Goal: Task Accomplishment & Management: Manage account settings

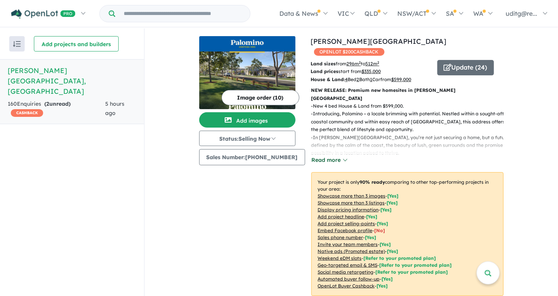
click at [335, 156] on button "Read more" at bounding box center [329, 160] width 36 height 9
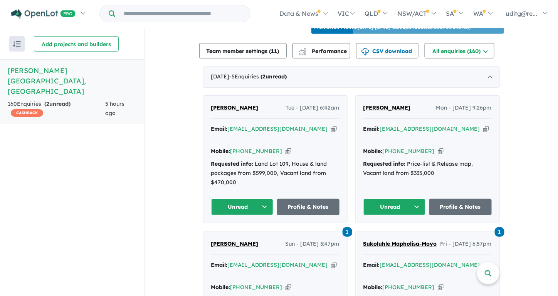
scroll to position [308, 0]
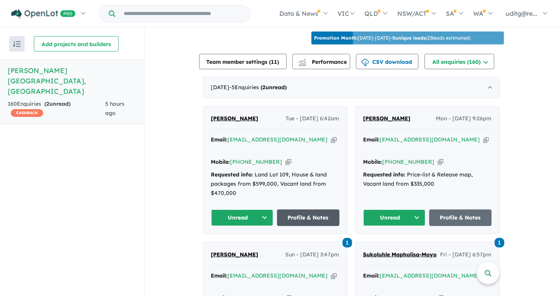
click at [293, 210] on link "Profile & Notes" at bounding box center [308, 218] width 62 height 17
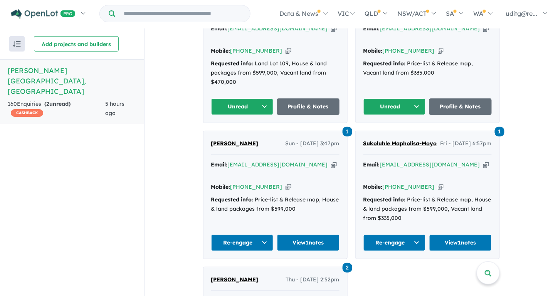
scroll to position [424, 0]
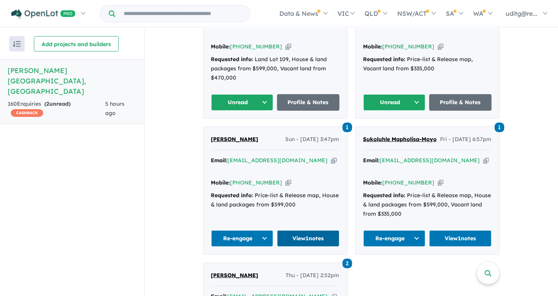
click at [295, 231] on link "View 1 notes" at bounding box center [308, 239] width 62 height 17
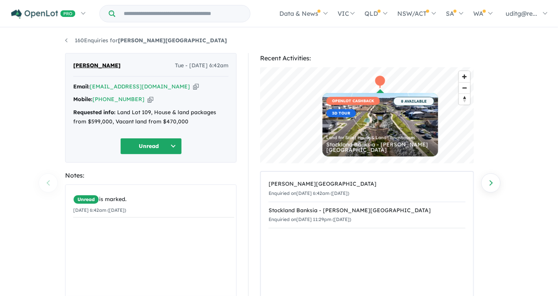
click at [108, 239] on div "Unread is marked. 14/10/2025 6:42am (Tuesday)" at bounding box center [153, 243] width 176 height 117
click at [109, 226] on div "Unread is marked. 14/10/2025 6:42am (Tuesday)" at bounding box center [153, 243] width 176 height 117
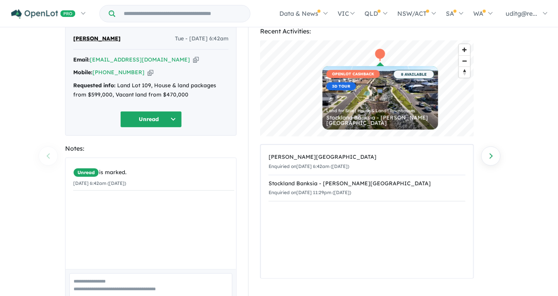
scroll to position [68, 0]
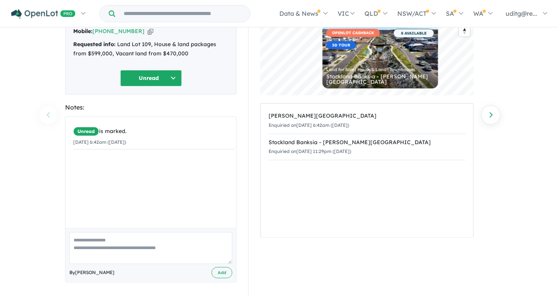
click at [105, 176] on div "Unread is marked. 14/10/2025 6:42am (Tuesday)" at bounding box center [153, 175] width 176 height 117
drag, startPoint x: 105, startPoint y: 176, endPoint x: 103, endPoint y: 250, distance: 74.3
click at [105, 176] on div "Unread is marked. 14/10/2025 6:42am (Tuesday)" at bounding box center [153, 175] width 176 height 117
click at [100, 243] on textarea at bounding box center [150, 249] width 163 height 32
click at [172, 78] on button "Unread" at bounding box center [151, 78] width 62 height 17
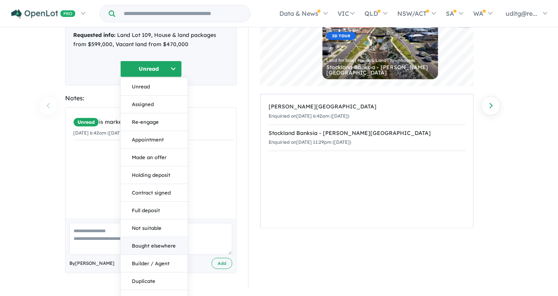
scroll to position [86, 0]
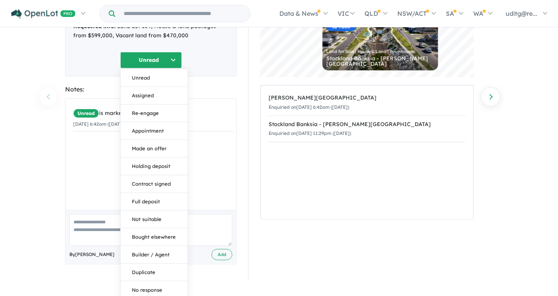
click at [246, 167] on div "Recent Activities: © Mapbox © OpenStreetMap Improve this map OPENLOT CASHBACK 3…" at bounding box center [370, 123] width 256 height 313
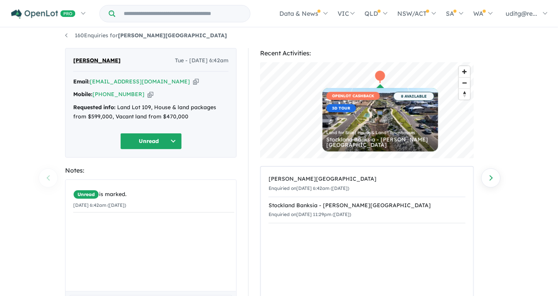
scroll to position [0, 0]
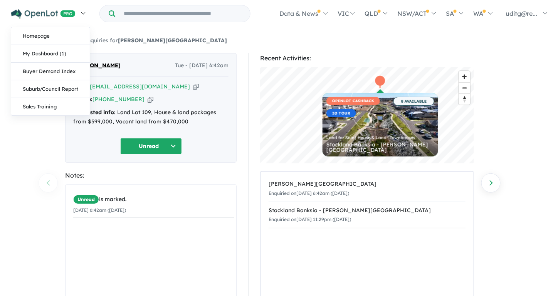
click at [41, 15] on img at bounding box center [43, 14] width 64 height 10
click at [40, 35] on link "Homepage" at bounding box center [50, 36] width 79 height 18
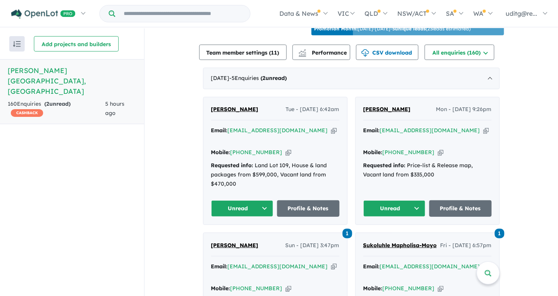
scroll to position [308, 0]
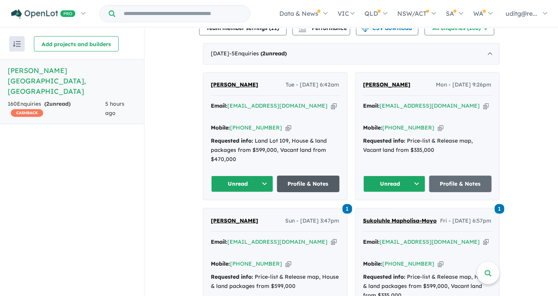
click at [301, 176] on link "Profile & Notes" at bounding box center [308, 184] width 62 height 17
click at [469, 176] on link "Profile & Notes" at bounding box center [460, 184] width 62 height 17
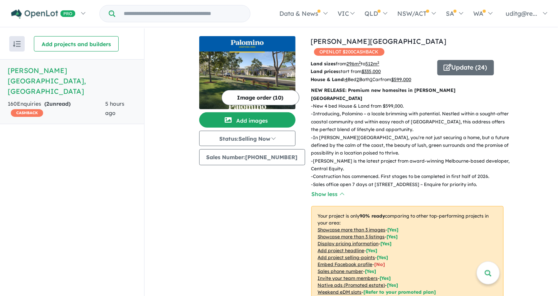
scroll to position [270, 0]
